Goal: Task Accomplishment & Management: Use online tool/utility

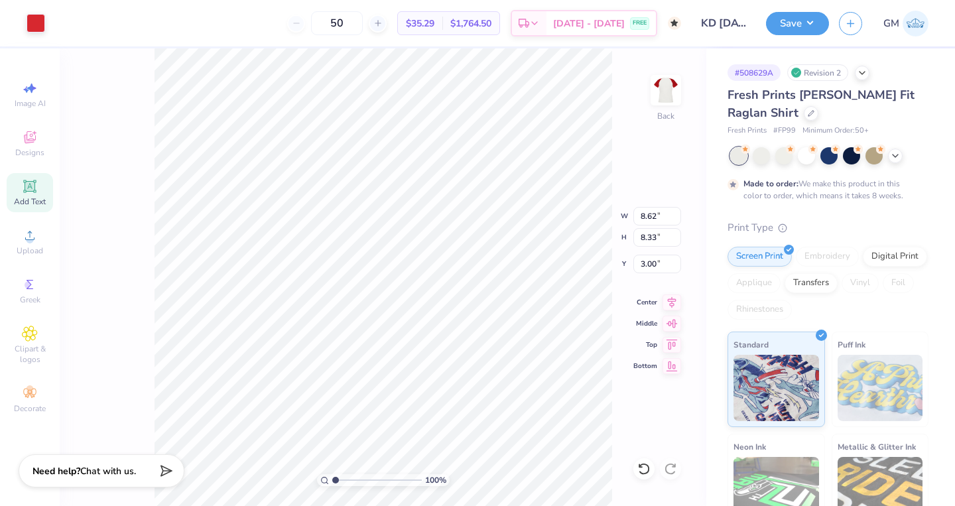
type input "7.31"
type input "7.07"
type input "3.00"
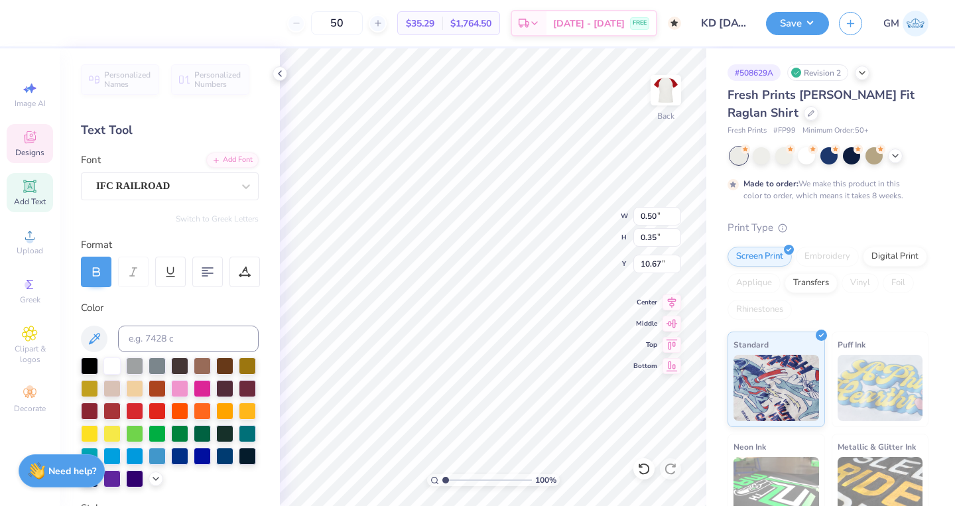
type input "9.48"
type input "0.45"
type input "9.48"
click at [279, 74] on icon at bounding box center [279, 73] width 11 height 11
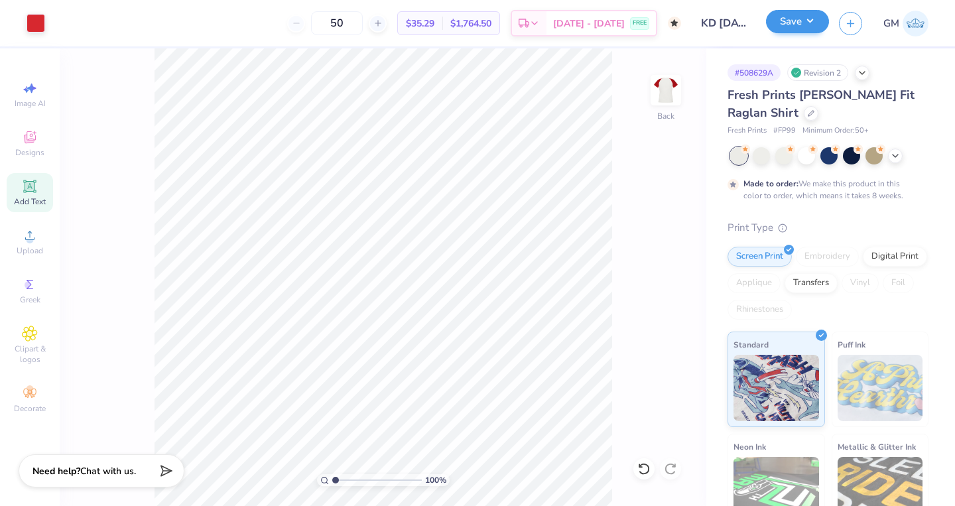
click at [805, 28] on button "Save" at bounding box center [797, 21] width 63 height 23
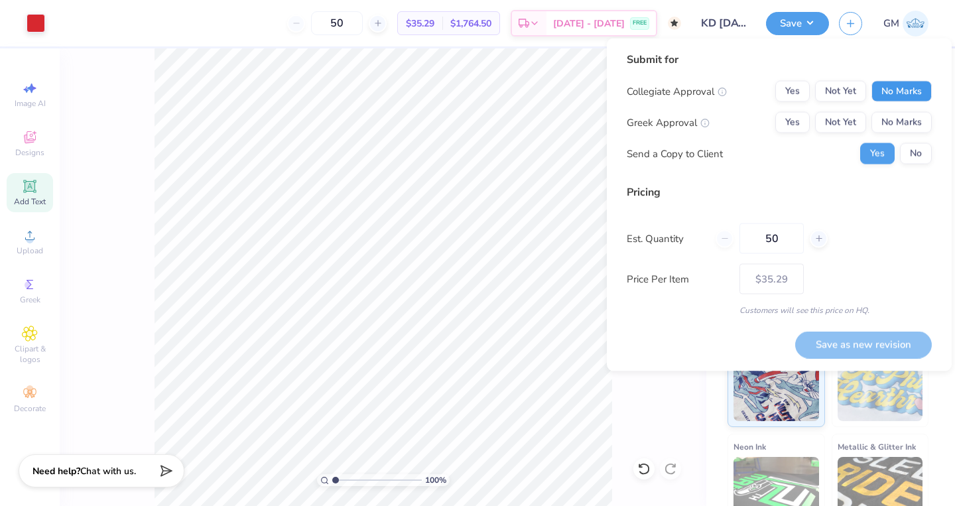
click at [880, 95] on button "No Marks" at bounding box center [901, 91] width 60 height 21
click at [794, 119] on button "Yes" at bounding box center [792, 122] width 34 height 21
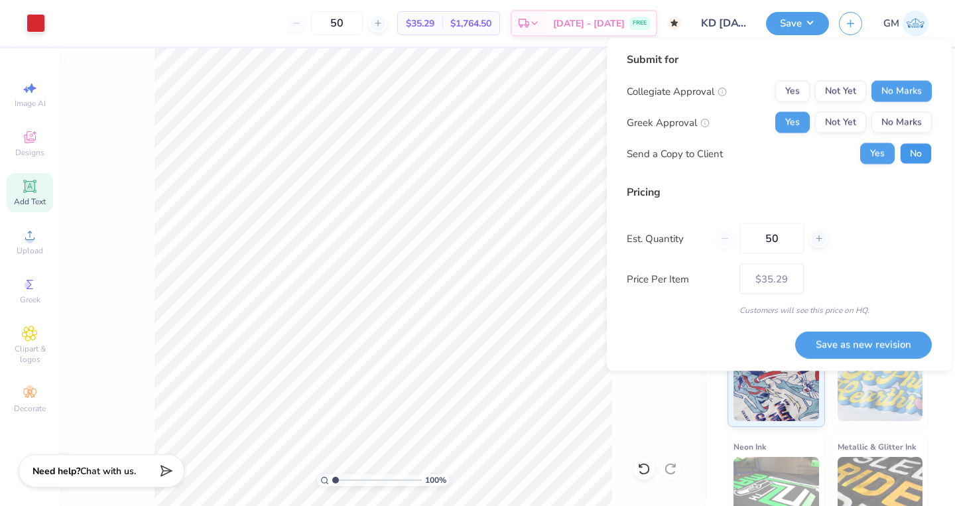
click at [919, 158] on button "No" at bounding box center [916, 153] width 32 height 21
click at [843, 345] on button "Save as new revision" at bounding box center [863, 344] width 137 height 27
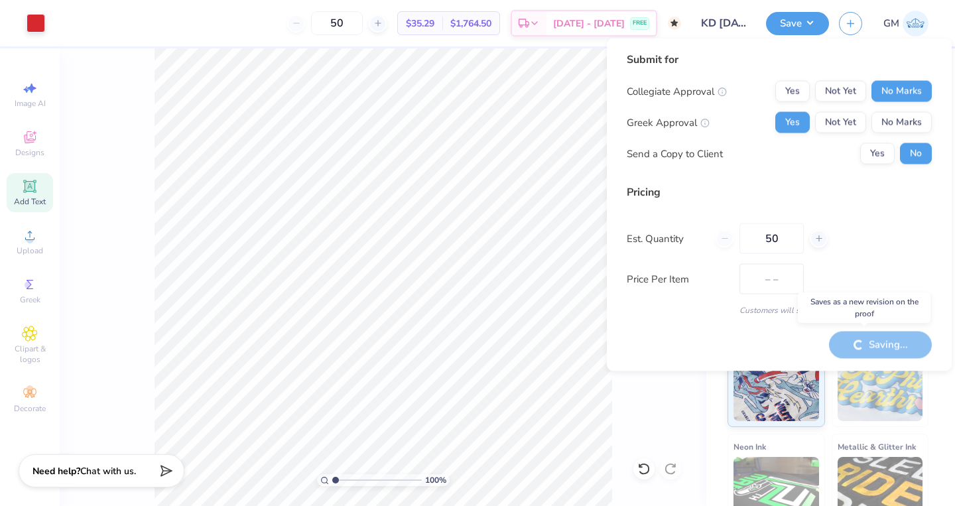
type input "$35.29"
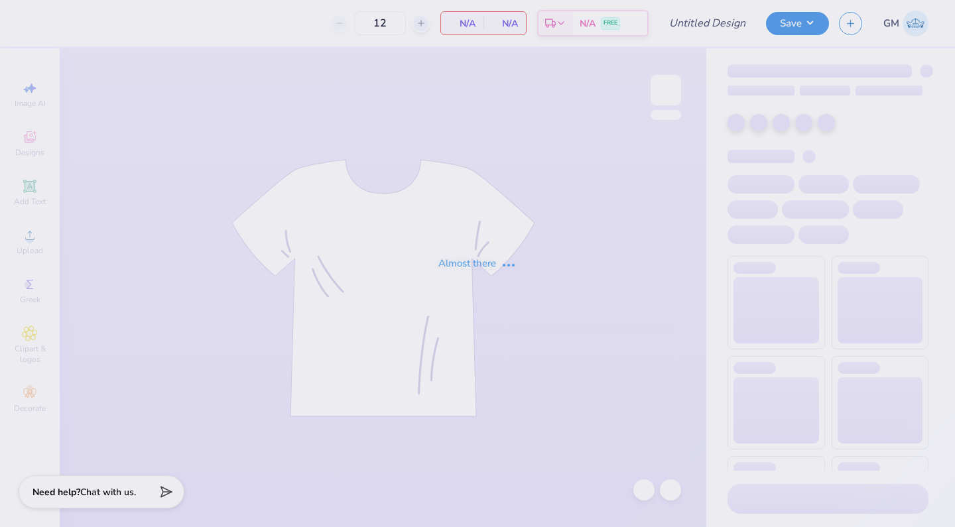
type input "50"
type input "KD [DATE]"
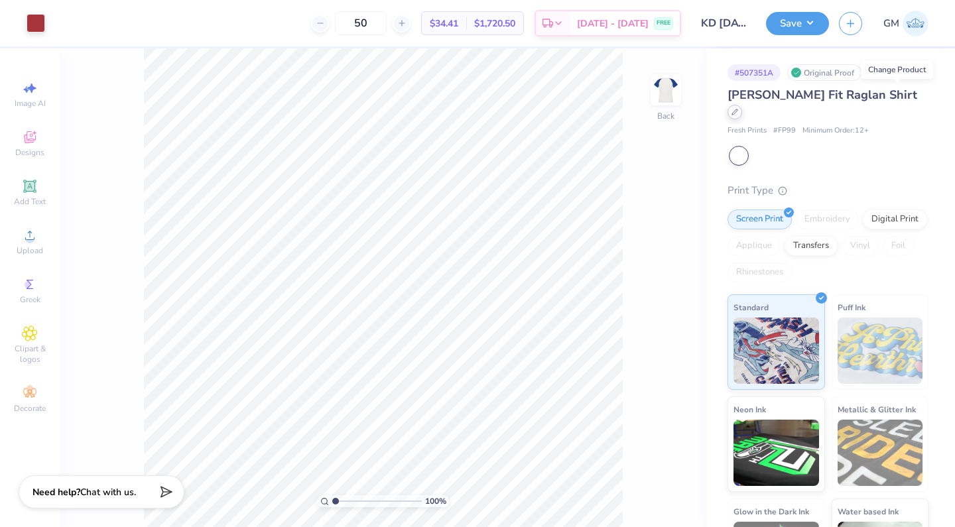
click at [742, 105] on div at bounding box center [734, 112] width 15 height 15
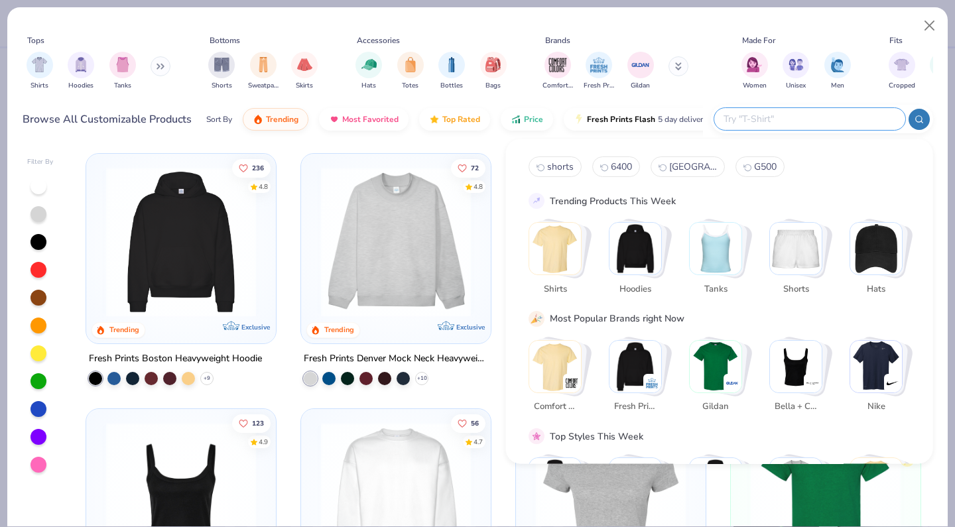
click at [806, 124] on input "text" at bounding box center [809, 118] width 174 height 15
click at [48, 60] on div "filter for Shirts" at bounding box center [40, 63] width 27 height 27
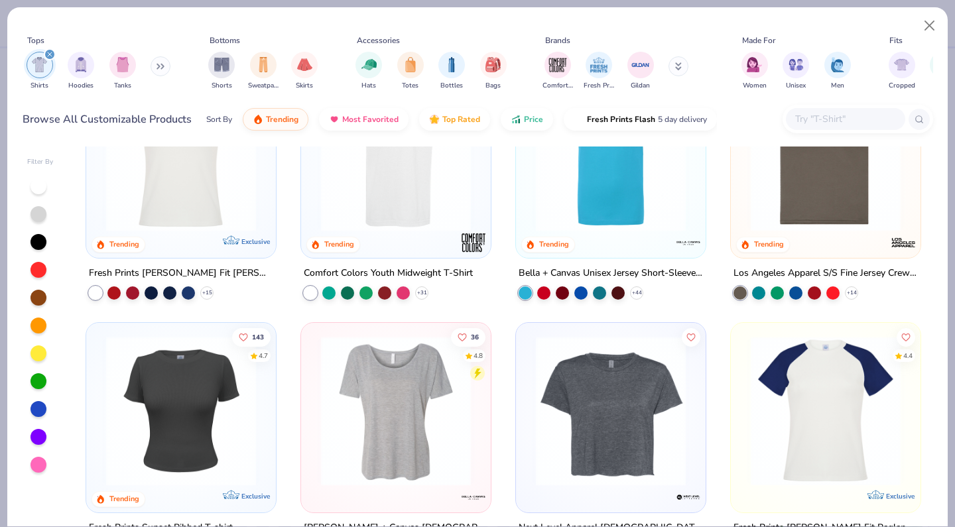
scroll to position [799, 0]
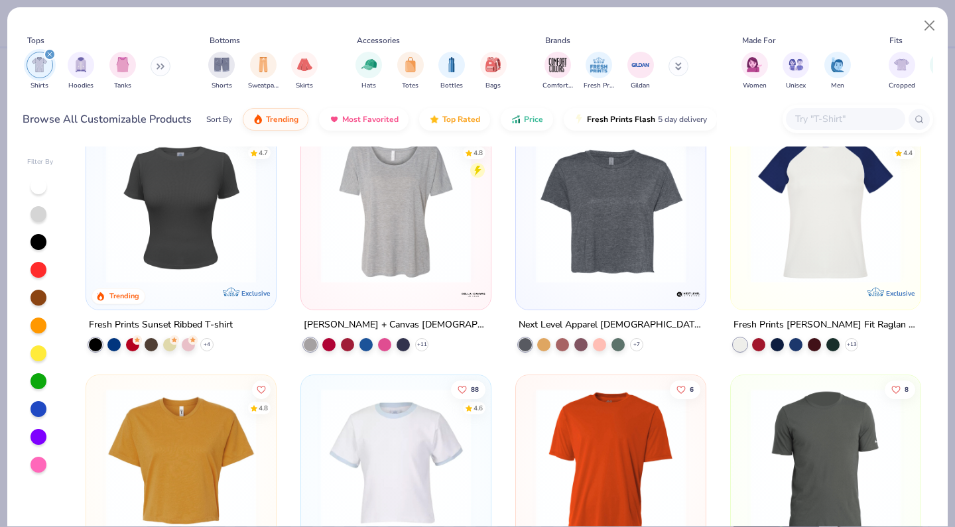
click at [758, 257] on img at bounding box center [825, 208] width 163 height 150
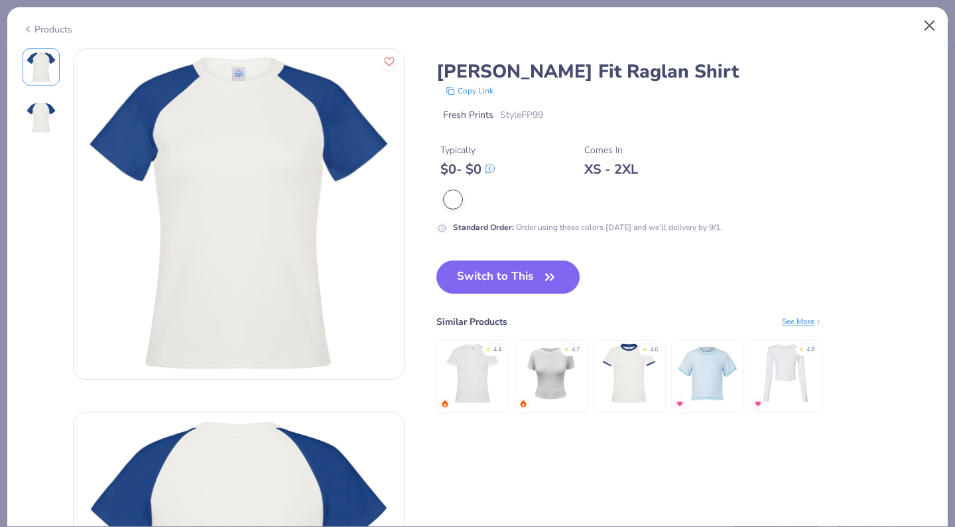
click at [921, 30] on button "Close" at bounding box center [929, 25] width 25 height 25
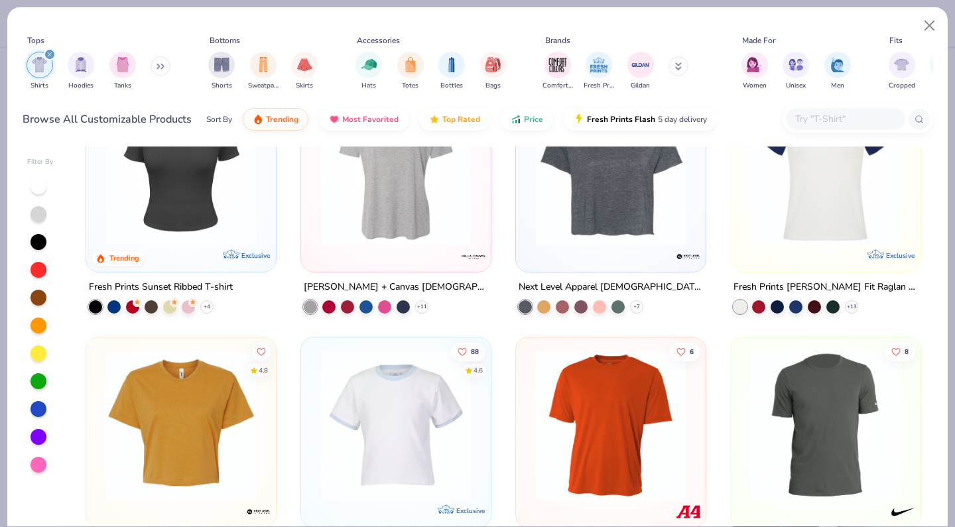
scroll to position [843, 0]
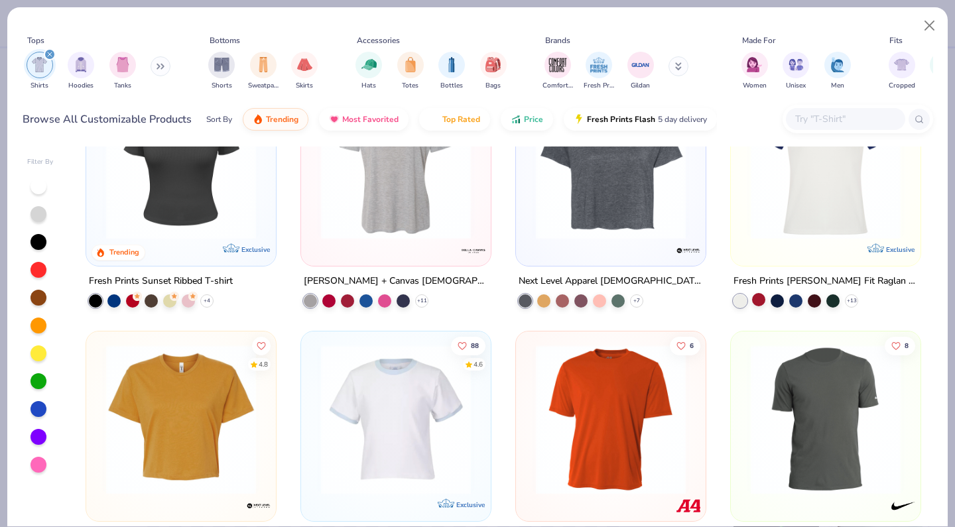
click at [758, 300] on div at bounding box center [758, 299] width 13 height 13
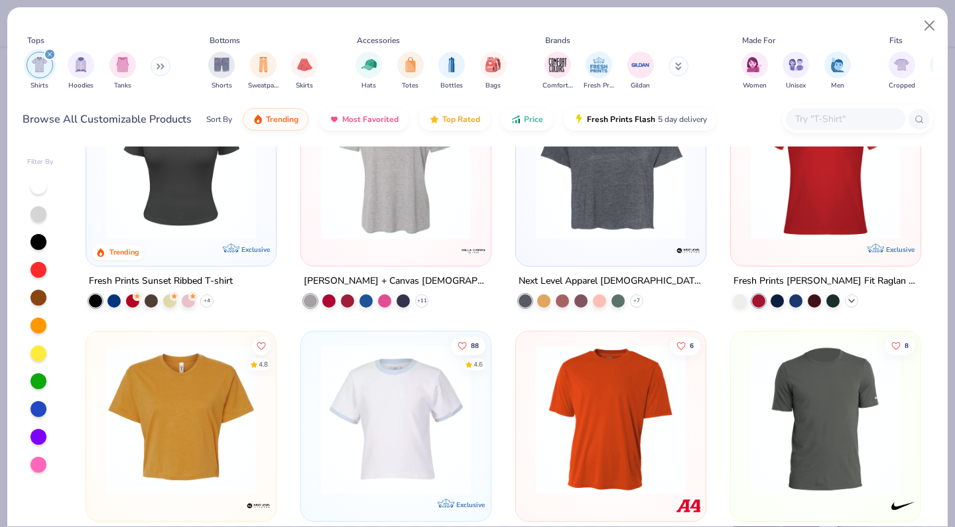
click at [855, 297] on icon at bounding box center [851, 301] width 11 height 11
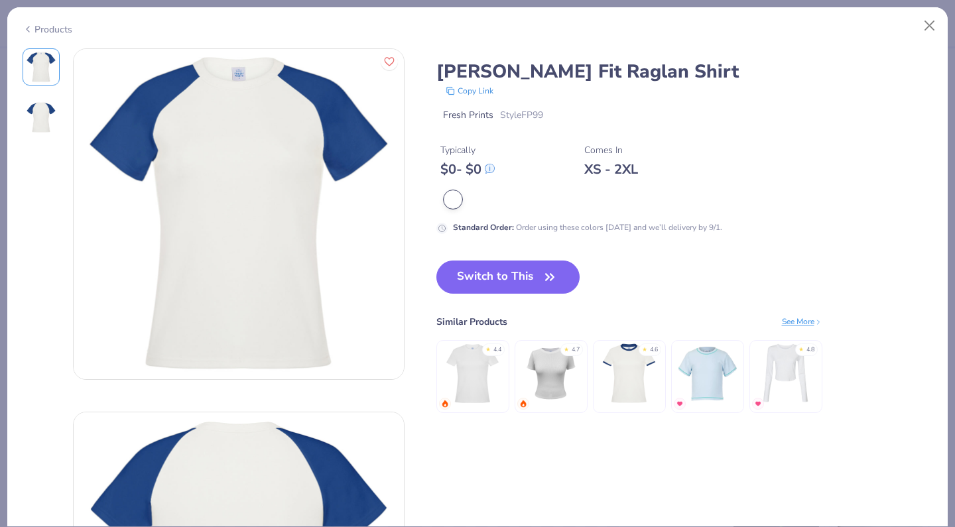
click at [576, 194] on div at bounding box center [688, 199] width 489 height 17
click at [928, 27] on button "Close" at bounding box center [929, 25] width 25 height 25
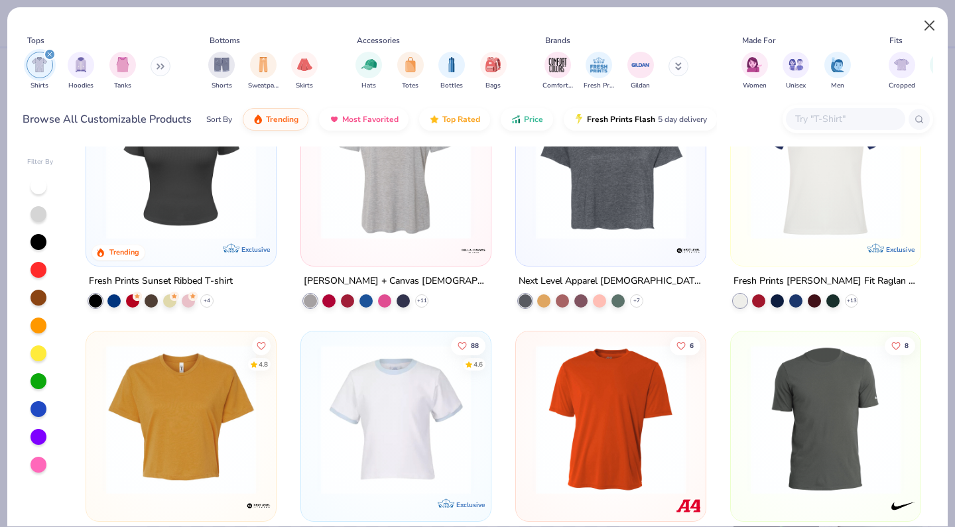
click at [933, 19] on button "Close" at bounding box center [929, 25] width 25 height 25
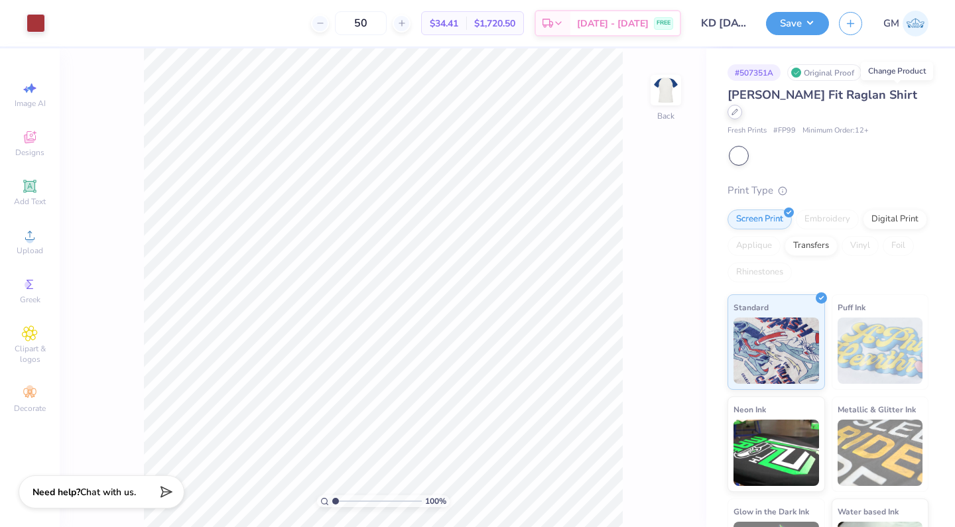
click at [742, 105] on div at bounding box center [734, 112] width 15 height 15
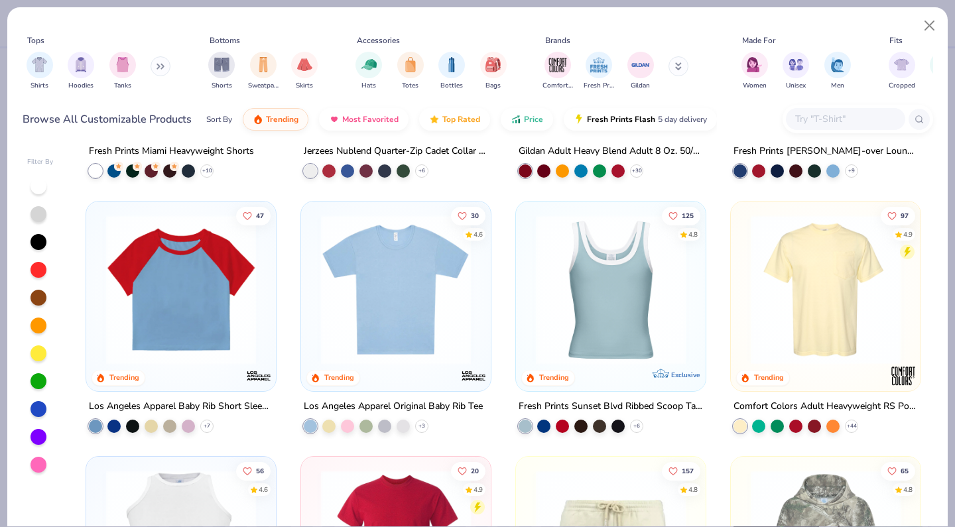
scroll to position [1299, 0]
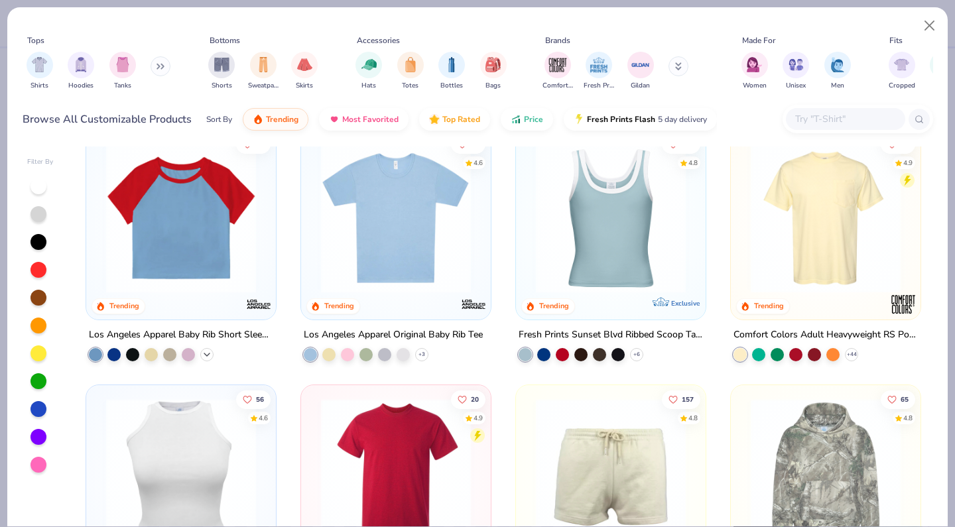
click at [204, 353] on icon at bounding box center [207, 354] width 11 height 11
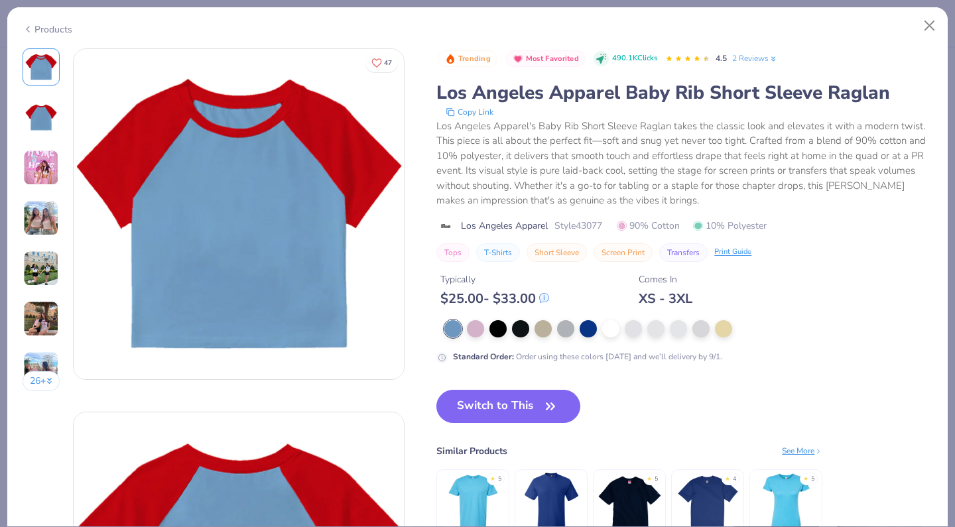
click at [48, 123] on img at bounding box center [41, 117] width 32 height 32
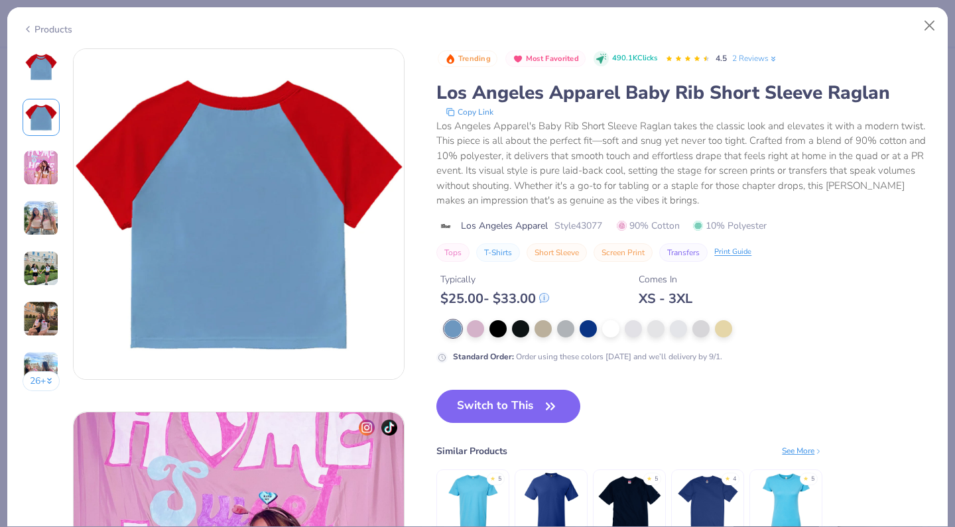
click at [46, 161] on img at bounding box center [41, 168] width 36 height 36
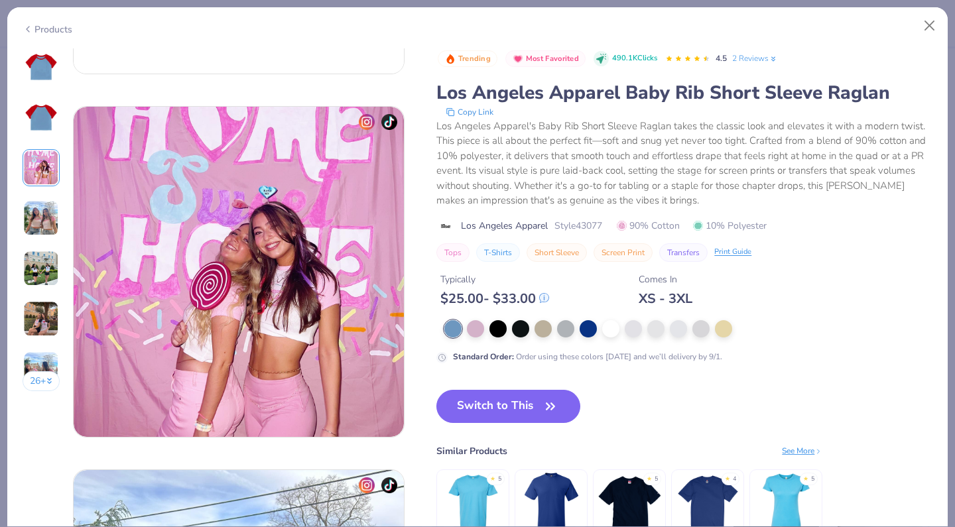
scroll to position [727, 0]
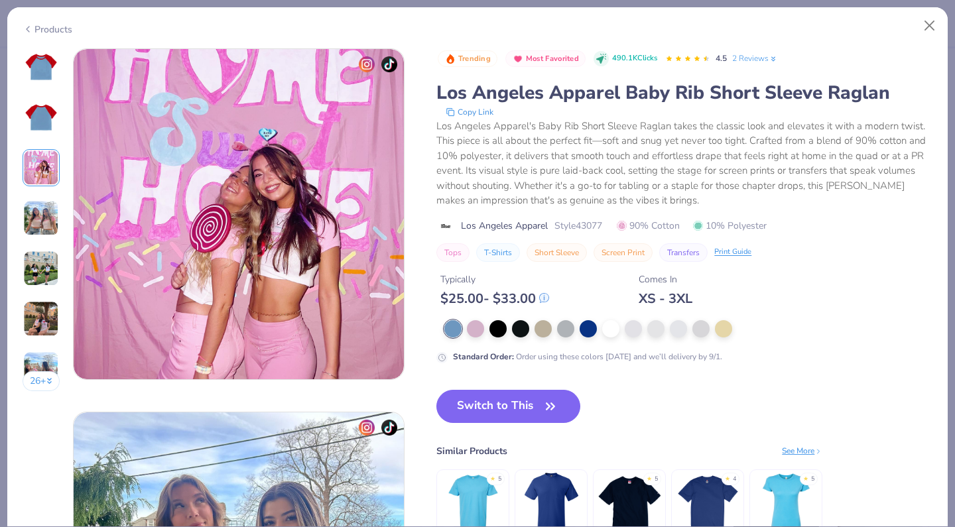
click at [44, 196] on div "26 +" at bounding box center [42, 224] width 38 height 353
click at [40, 234] on img at bounding box center [41, 218] width 36 height 36
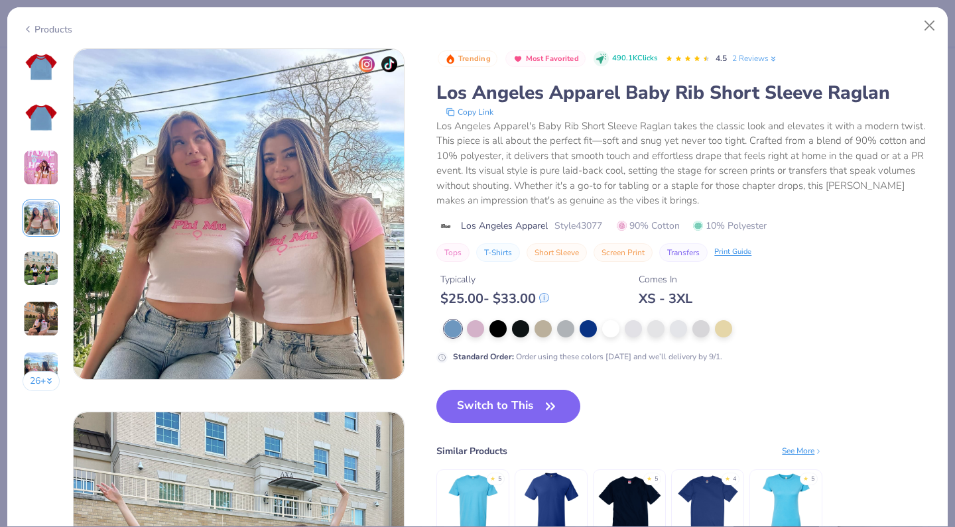
click at [44, 246] on div "26 +" at bounding box center [42, 224] width 38 height 353
click at [47, 284] on img at bounding box center [41, 269] width 36 height 36
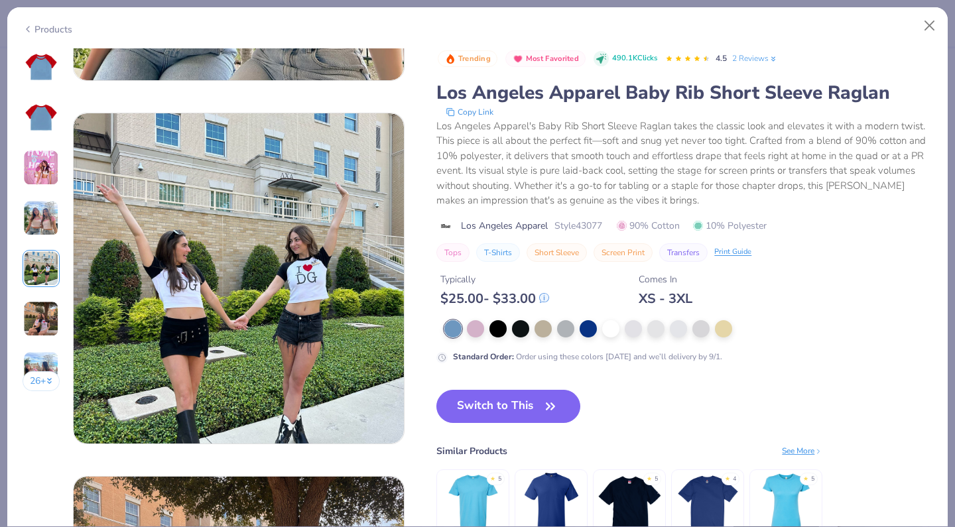
scroll to position [1453, 0]
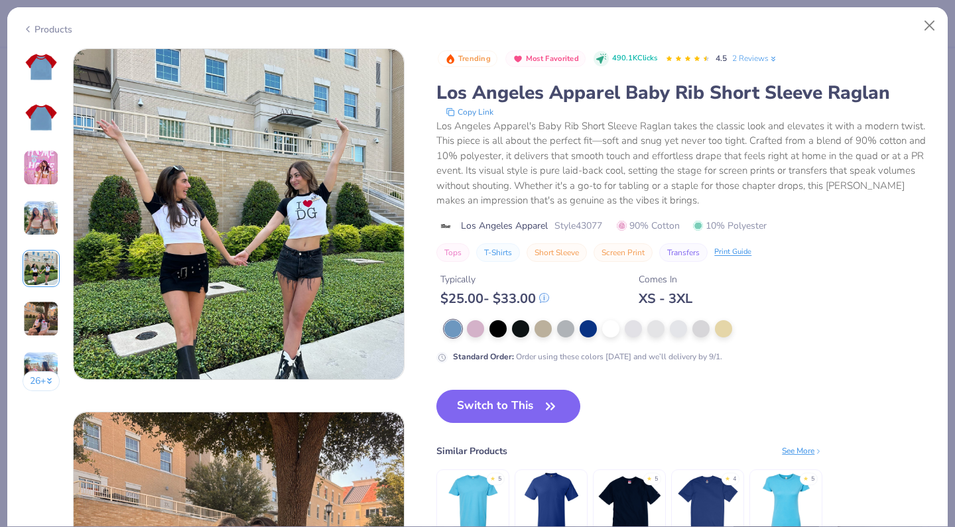
click at [48, 299] on div "26 +" at bounding box center [42, 224] width 38 height 353
click at [48, 322] on img at bounding box center [41, 319] width 36 height 36
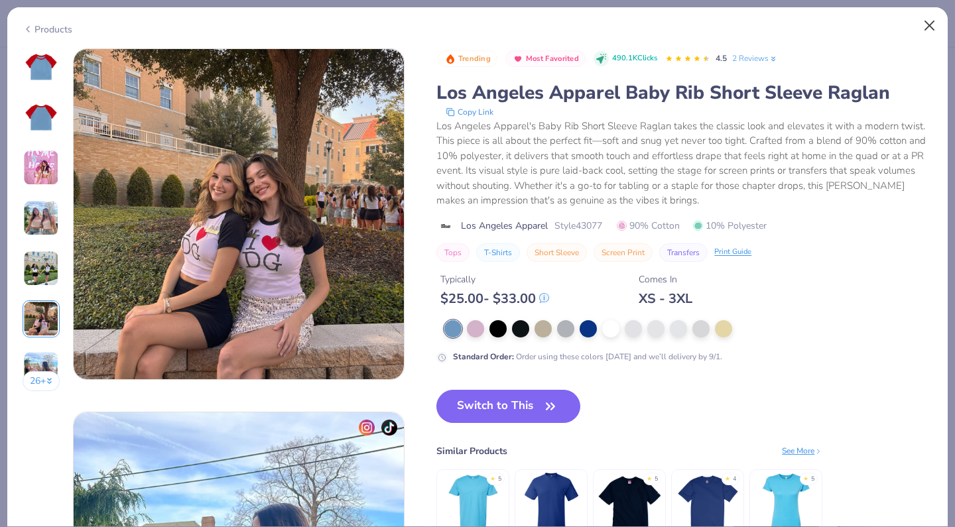
click at [929, 29] on button "Close" at bounding box center [929, 25] width 25 height 25
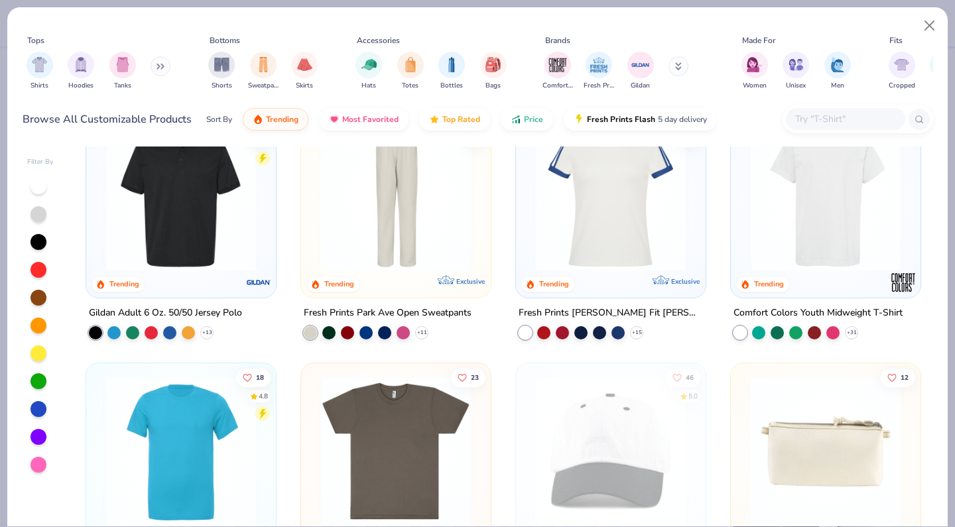
scroll to position [2043, 0]
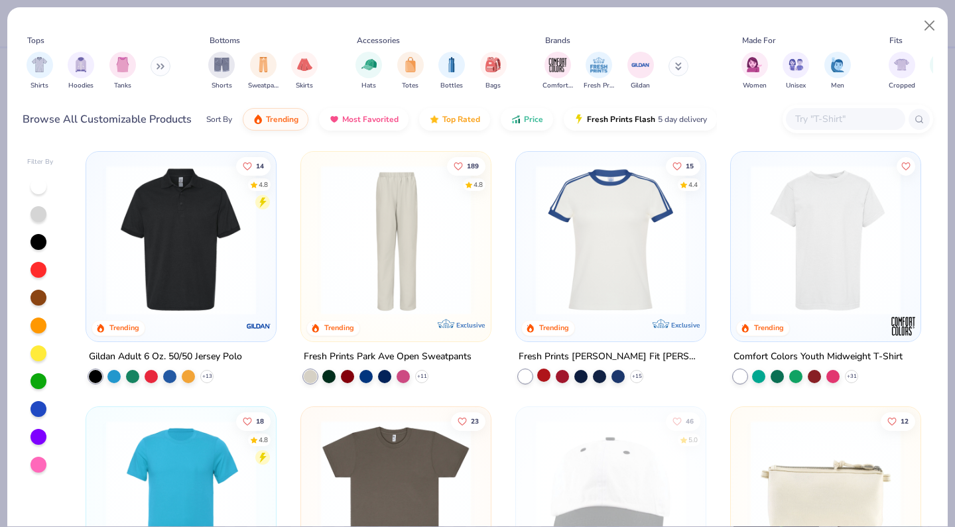
click at [543, 373] on div at bounding box center [543, 375] width 13 height 13
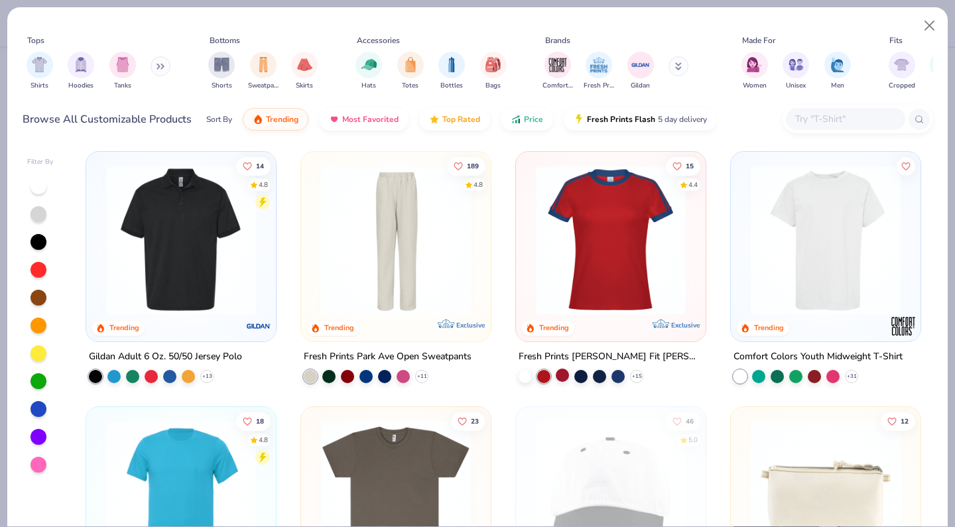
click at [561, 373] on div at bounding box center [562, 375] width 13 height 13
click at [619, 281] on img at bounding box center [610, 240] width 163 height 150
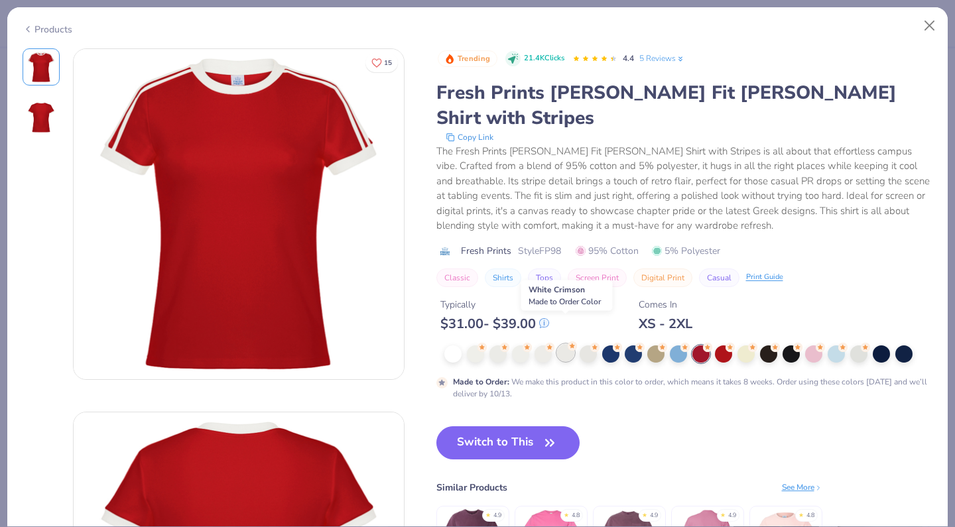
click at [572, 344] on div at bounding box center [565, 352] width 17 height 17
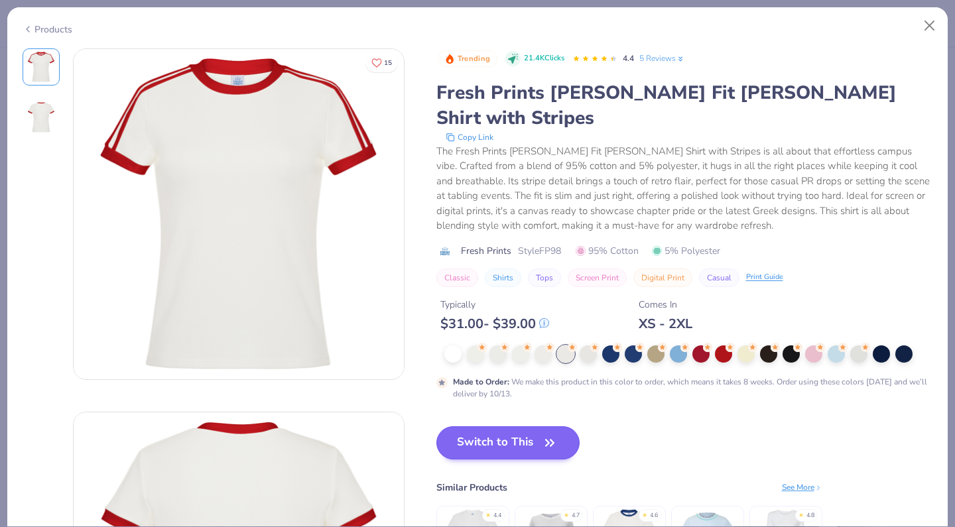
click at [460, 426] on button "Switch to This" at bounding box center [508, 442] width 144 height 33
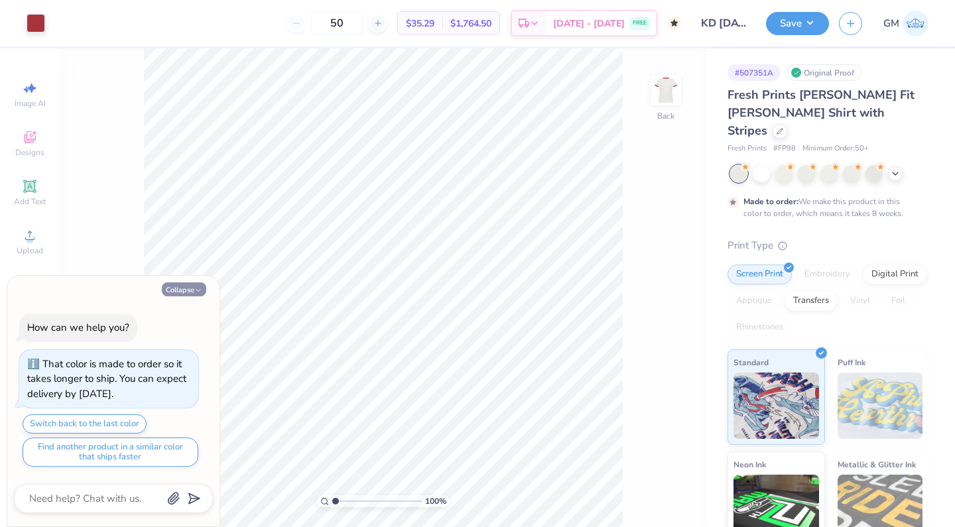
click at [177, 288] on button "Collapse" at bounding box center [184, 289] width 44 height 14
type textarea "x"
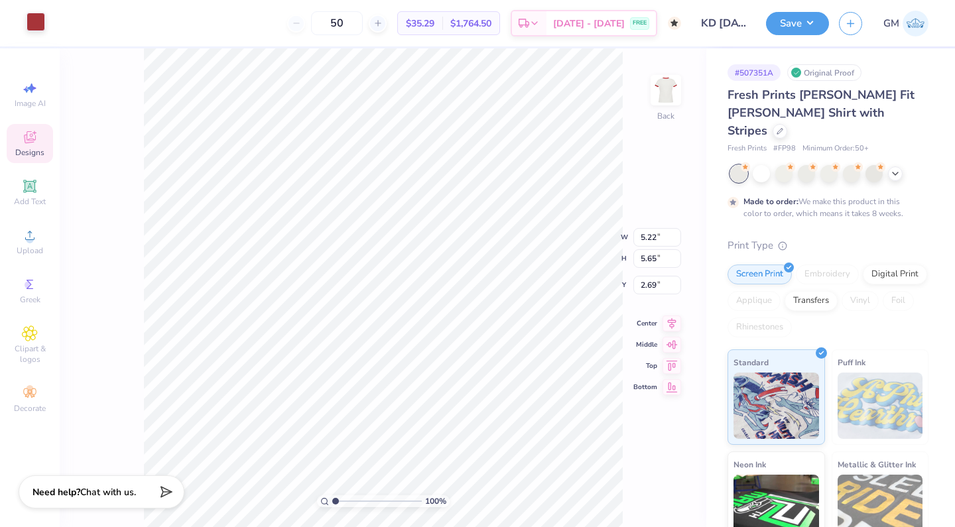
click at [45, 21] on div at bounding box center [36, 22] width 19 height 19
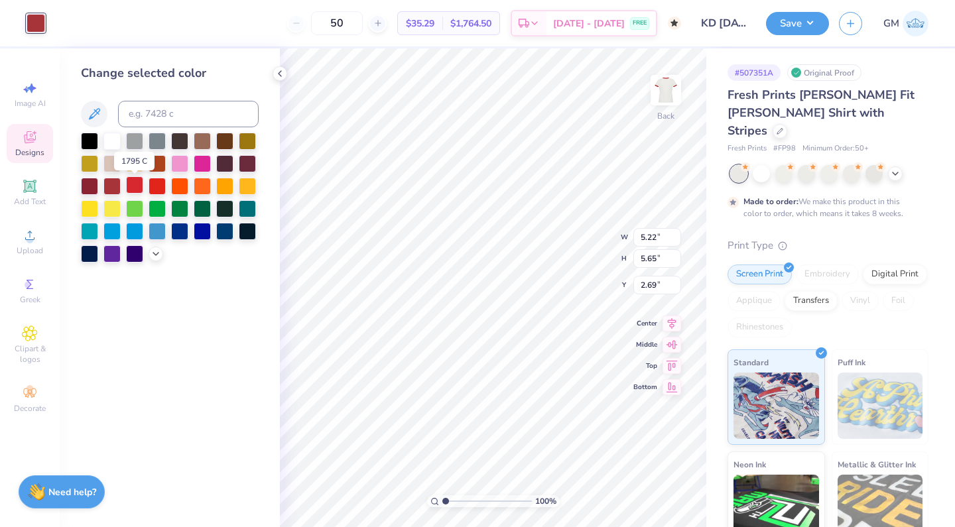
click at [133, 184] on div at bounding box center [134, 184] width 17 height 17
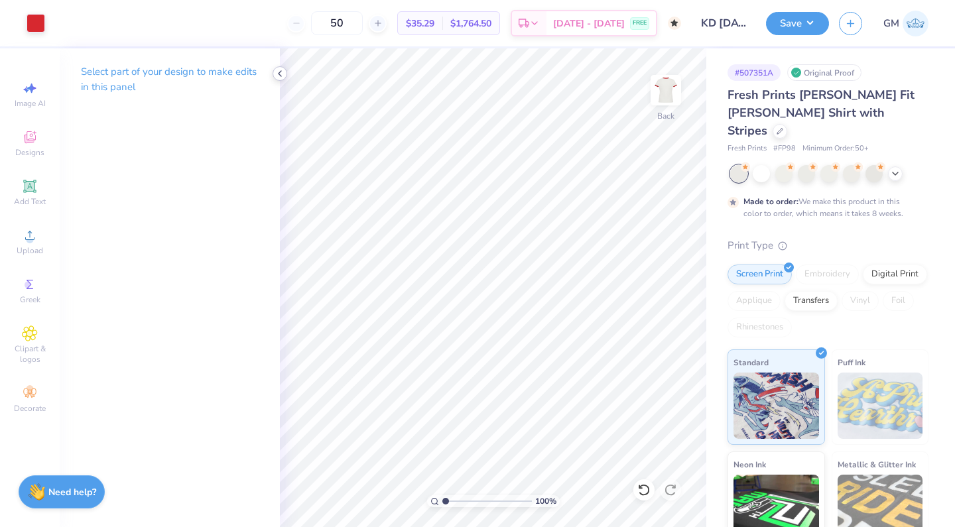
click at [282, 74] on icon at bounding box center [279, 73] width 11 height 11
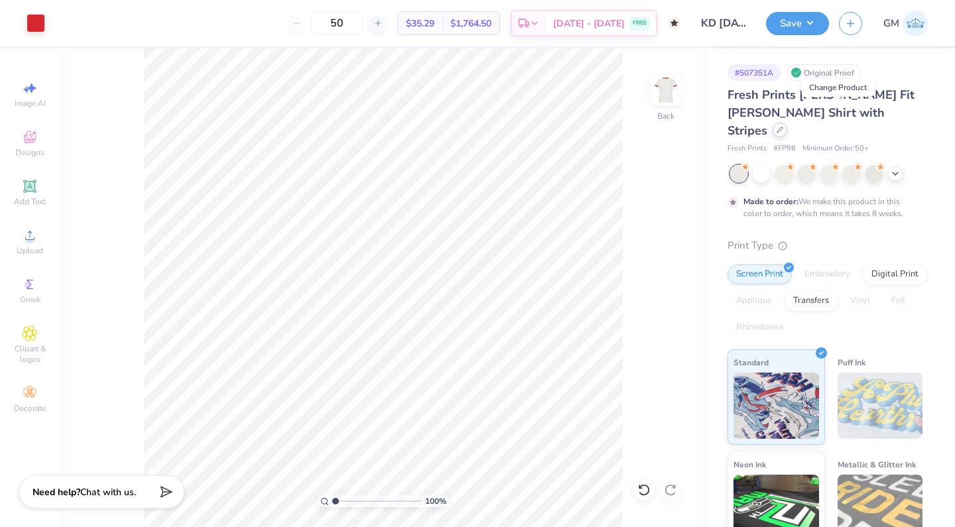
click at [787, 123] on div at bounding box center [779, 130] width 15 height 15
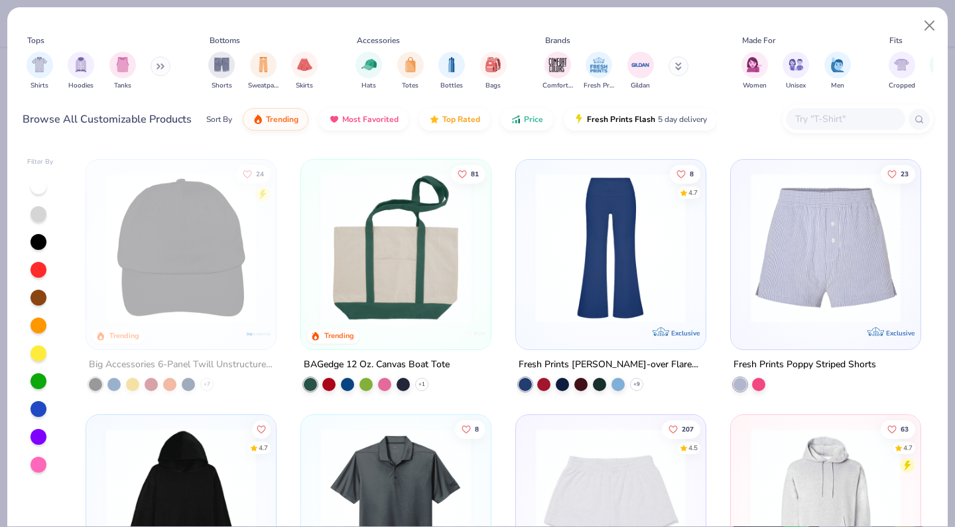
scroll to position [3041, 0]
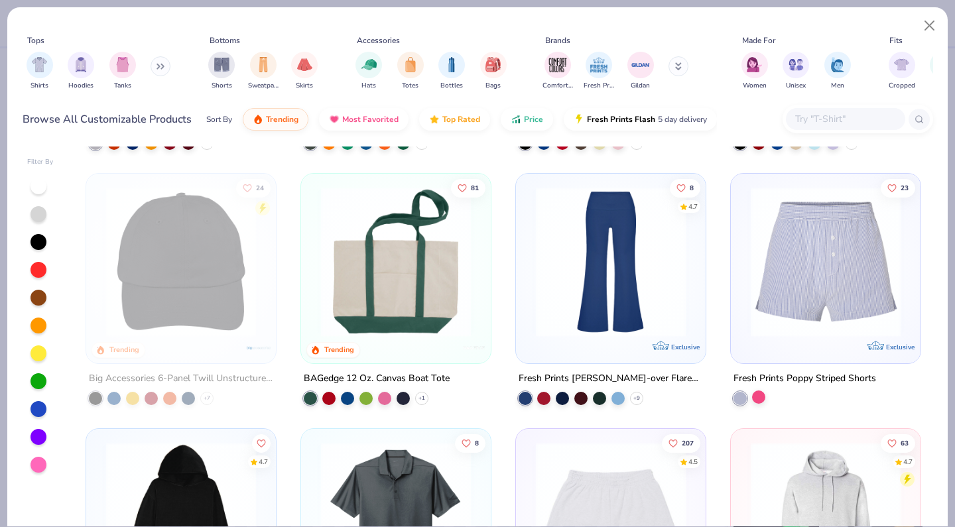
click at [756, 396] on div at bounding box center [758, 396] width 13 height 13
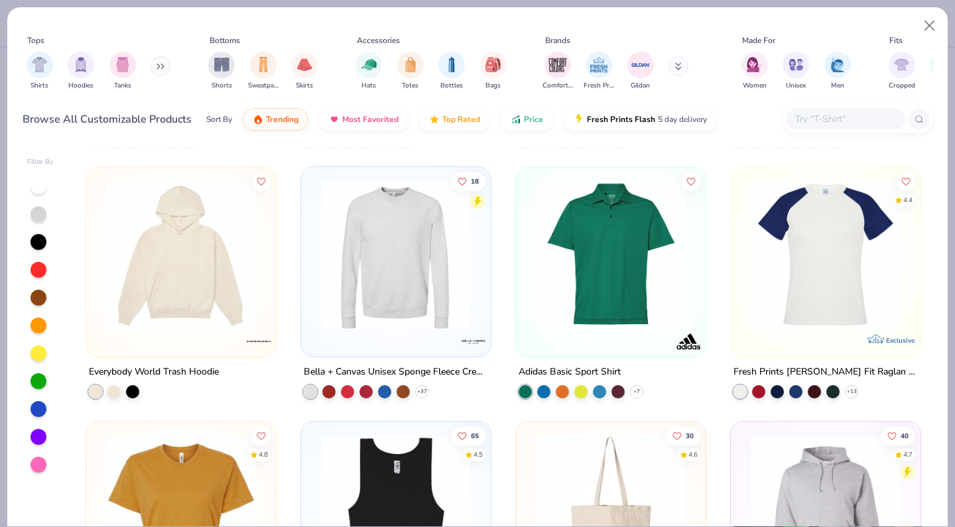
scroll to position [4623, 0]
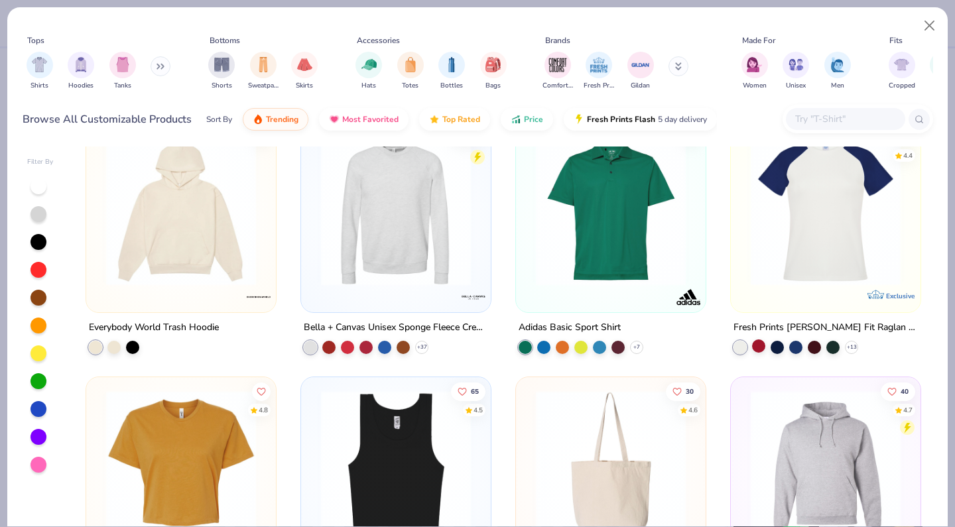
click at [753, 343] on div at bounding box center [758, 345] width 13 height 13
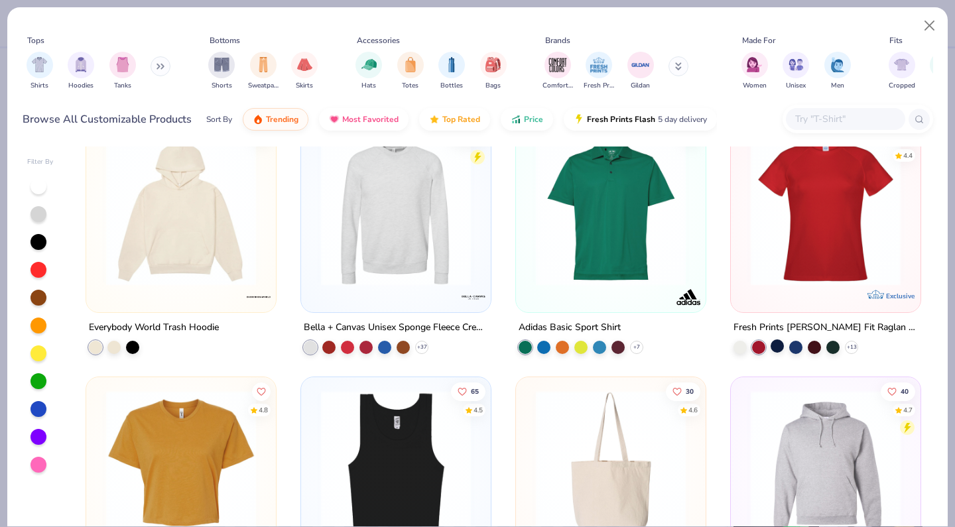
click at [774, 343] on div at bounding box center [776, 345] width 13 height 13
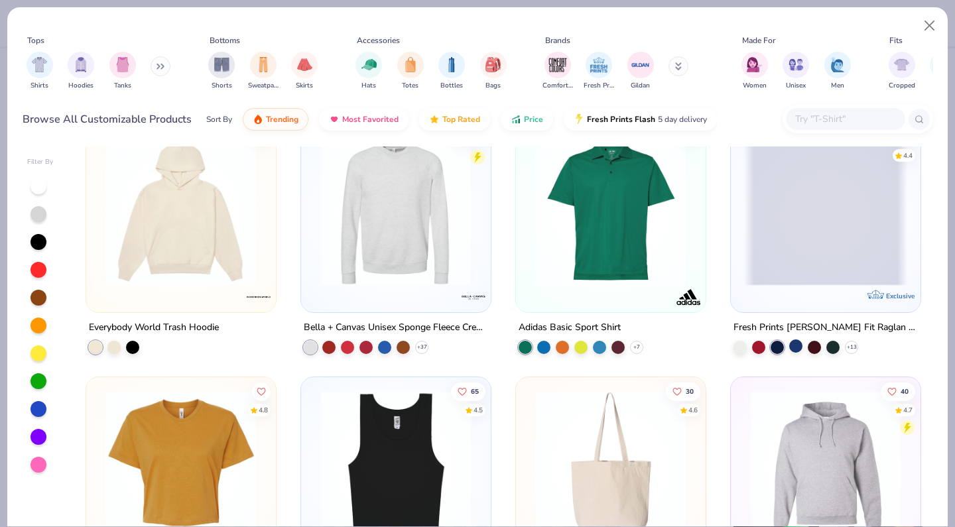
click at [796, 345] on div at bounding box center [795, 345] width 13 height 13
click at [850, 345] on polyline at bounding box center [851, 346] width 5 height 3
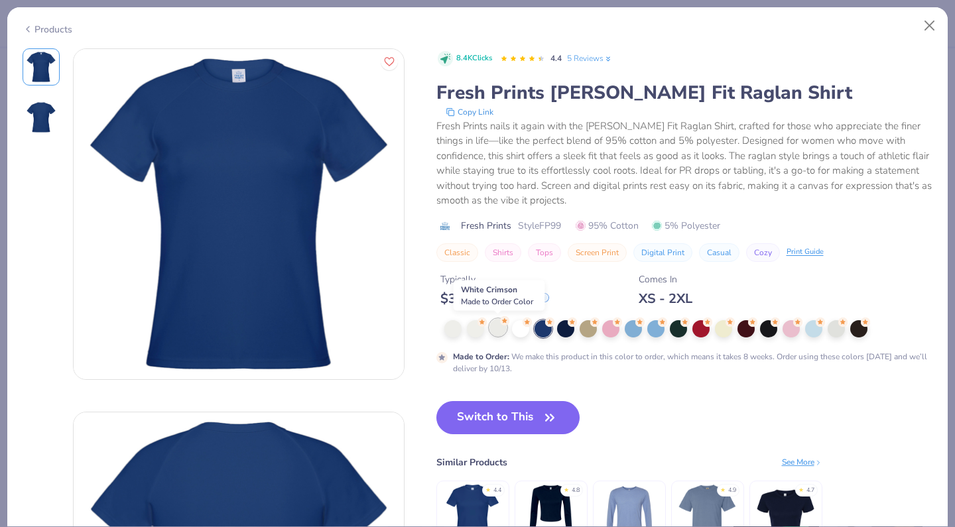
click at [499, 324] on div at bounding box center [497, 327] width 17 height 17
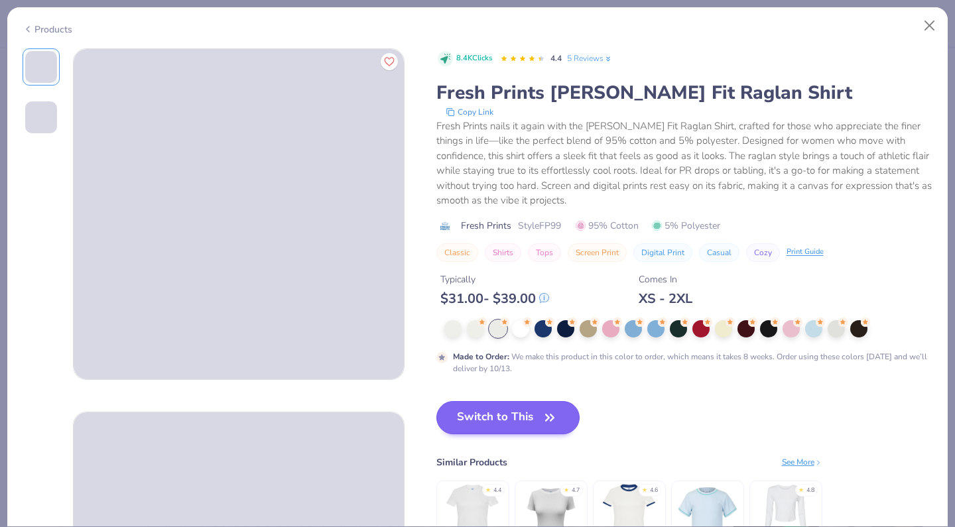
click at [495, 413] on button "Switch to This" at bounding box center [508, 417] width 144 height 33
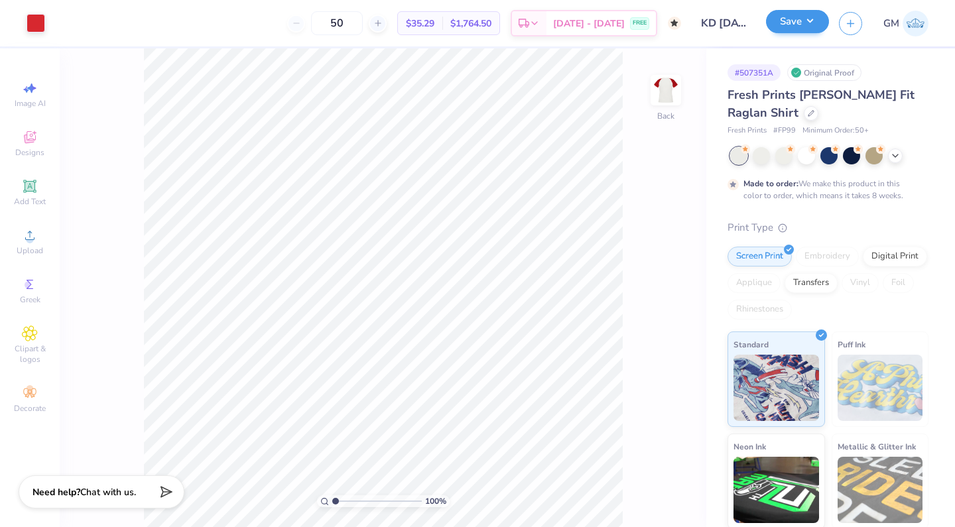
click at [794, 27] on button "Save" at bounding box center [797, 21] width 63 height 23
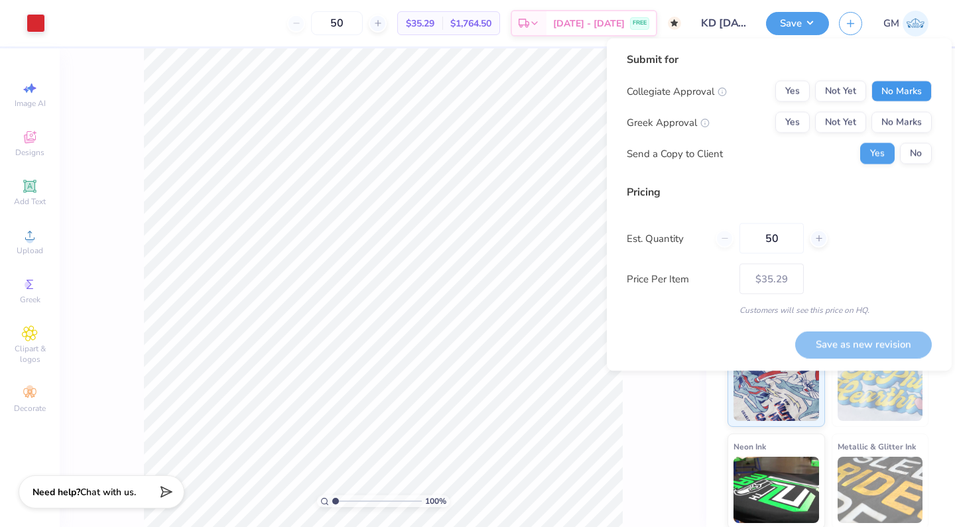
click at [880, 96] on button "No Marks" at bounding box center [901, 91] width 60 height 21
click at [801, 119] on button "Yes" at bounding box center [792, 122] width 34 height 21
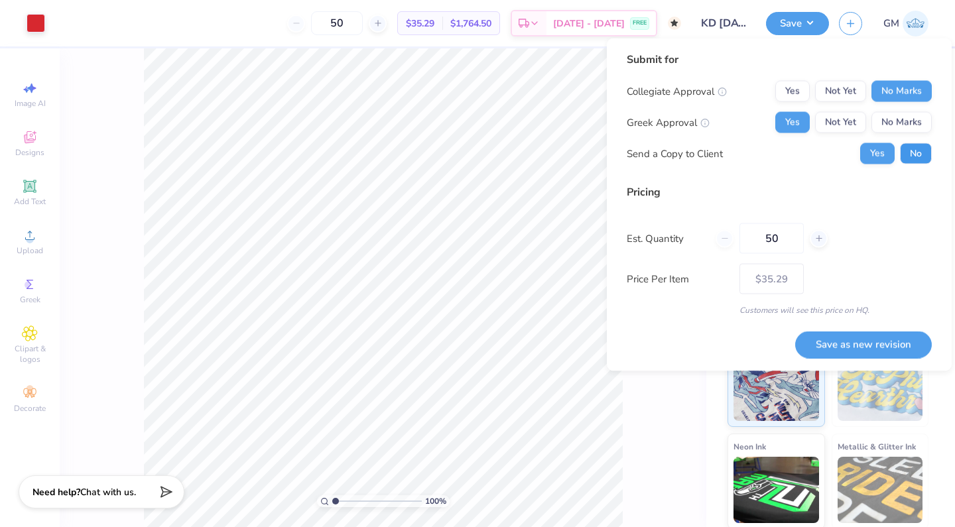
click at [918, 157] on button "No" at bounding box center [916, 153] width 32 height 21
click at [858, 339] on button "Save as new revision" at bounding box center [863, 344] width 137 height 27
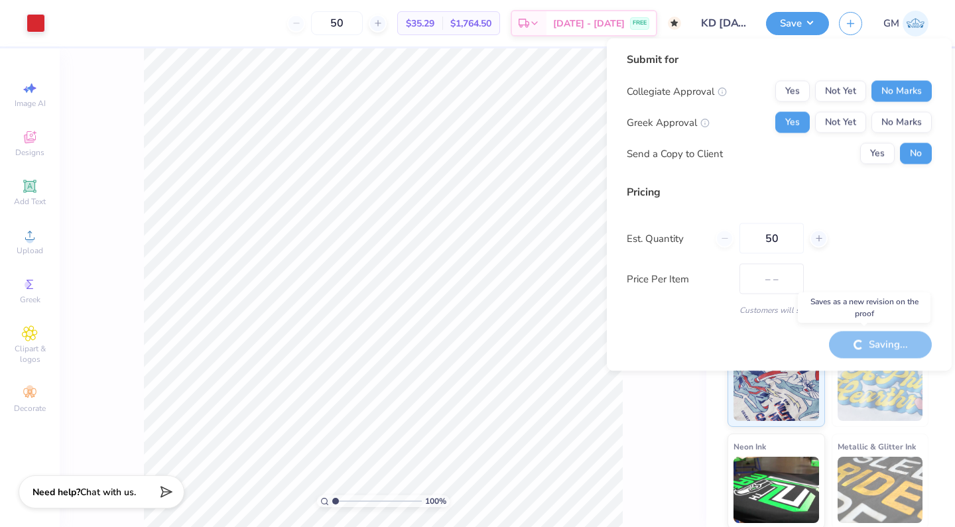
type input "$35.29"
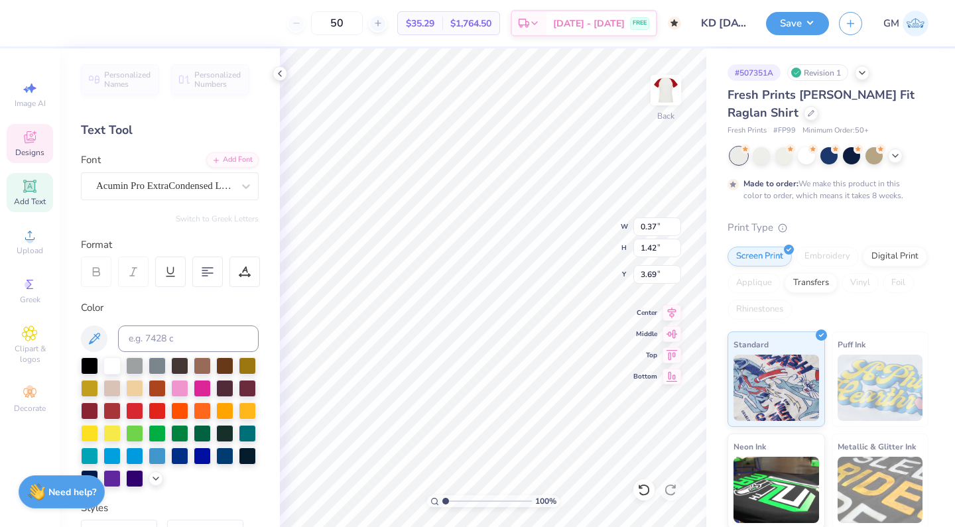
scroll to position [1, 1]
type textarea "CARNIVAL"
type input "6.49"
type textarea "CARNIVAL"
click at [809, 20] on button "Save" at bounding box center [797, 21] width 63 height 23
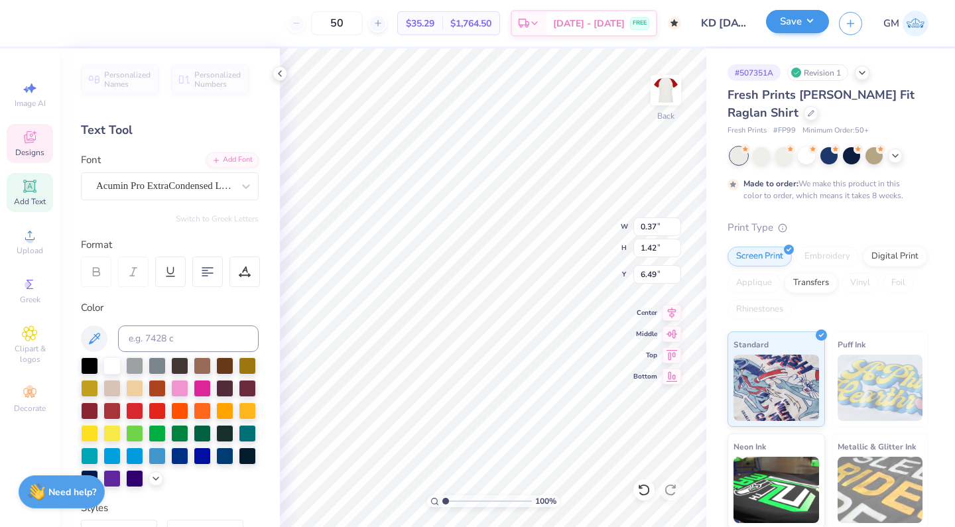
type input "1.43"
type input "6.48"
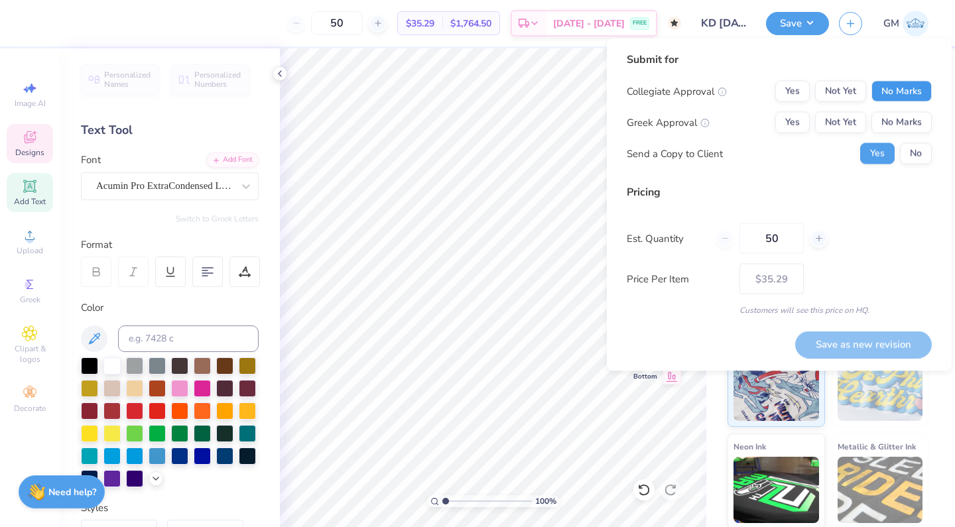
click at [906, 95] on button "No Marks" at bounding box center [901, 91] width 60 height 21
click at [782, 127] on button "Yes" at bounding box center [792, 122] width 34 height 21
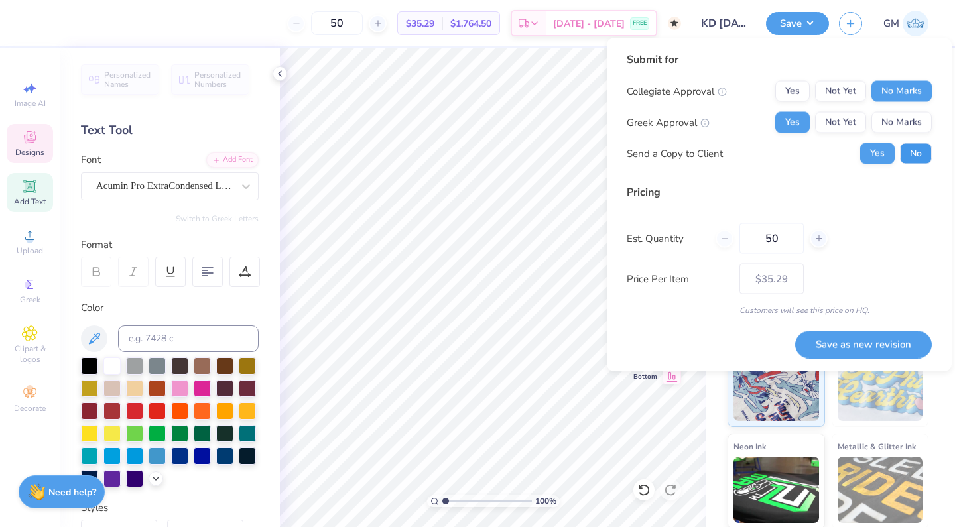
click at [906, 153] on button "No" at bounding box center [916, 153] width 32 height 21
click at [863, 343] on button "Save as new revision" at bounding box center [863, 344] width 137 height 27
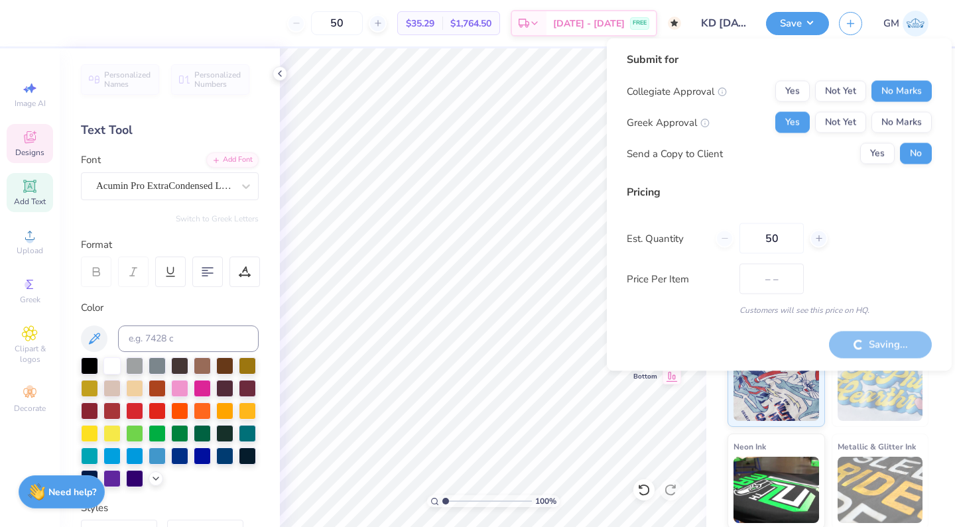
type input "$35.29"
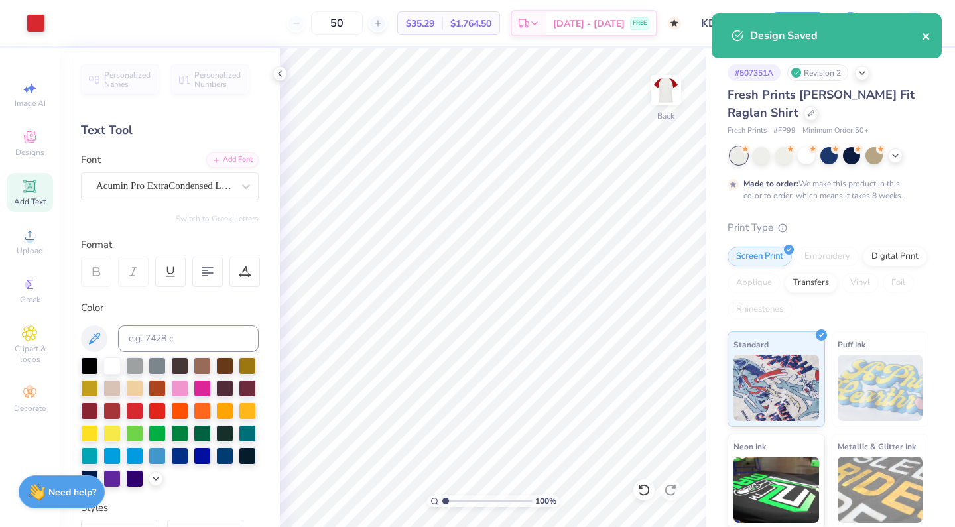
click at [923, 32] on icon "close" at bounding box center [925, 36] width 9 height 11
